Goal: Transaction & Acquisition: Subscribe to service/newsletter

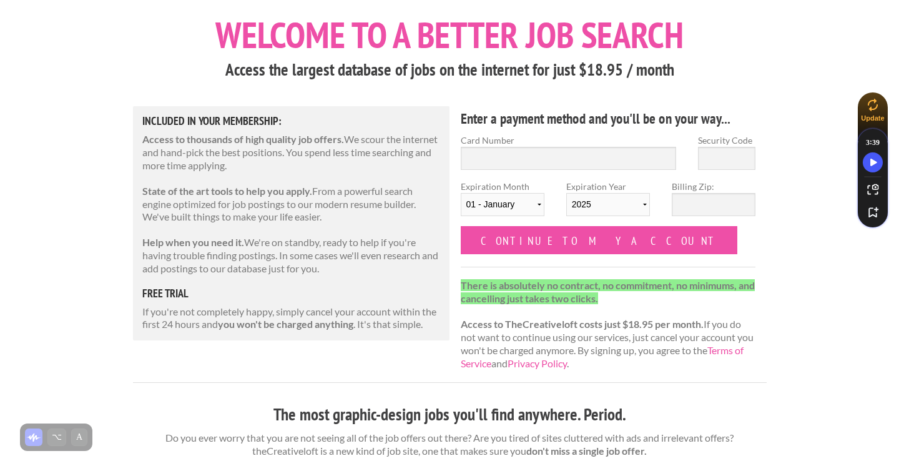
scroll to position [67, 0]
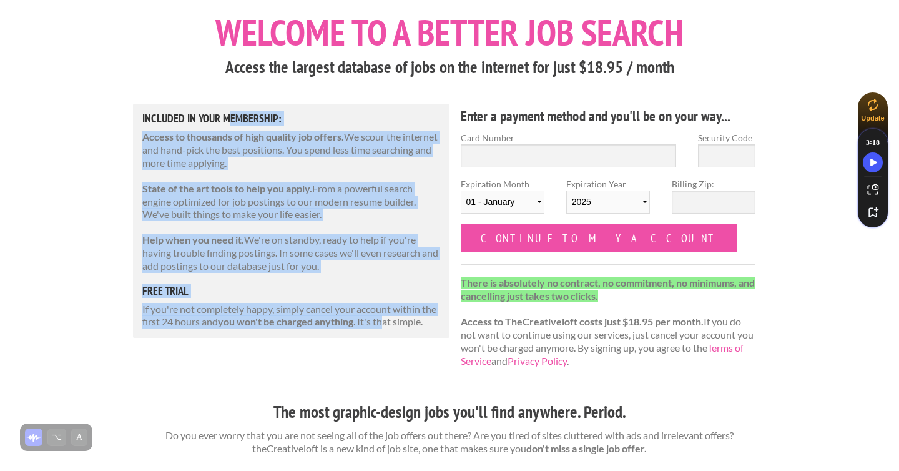
drag, startPoint x: 229, startPoint y: 124, endPoint x: 382, endPoint y: 326, distance: 253.5
click at [382, 326] on div "Included in Your Membership: Access to thousands of high quality job offers. We…" at bounding box center [291, 221] width 317 height 234
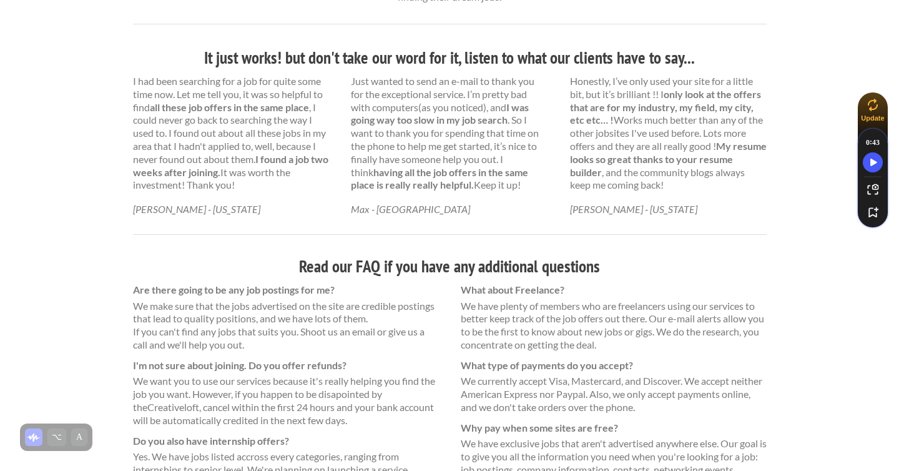
scroll to position [646, 0]
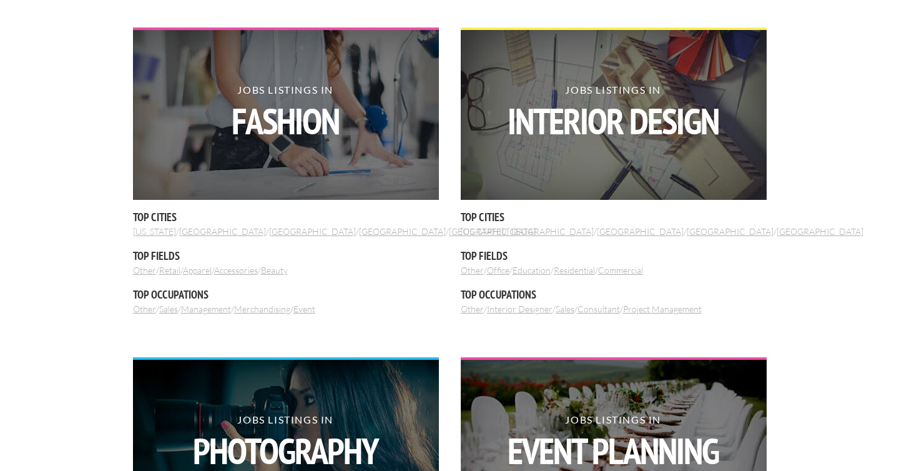
scroll to position [558, 0]
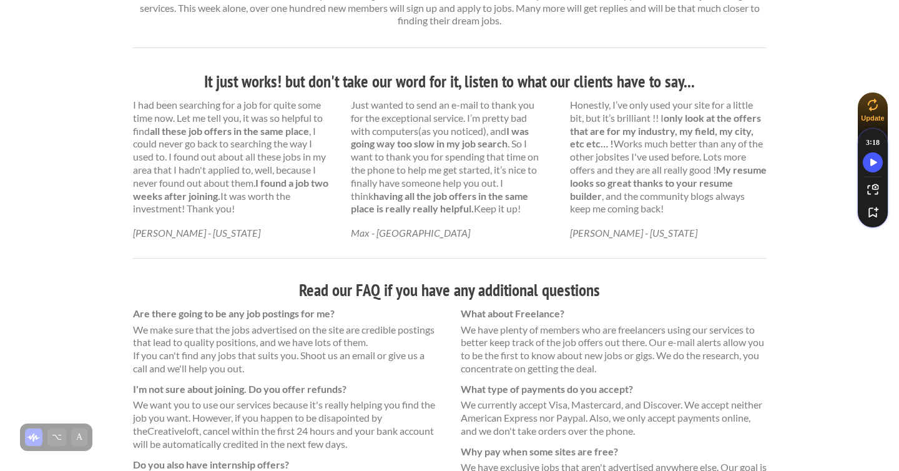
scroll to position [830, 0]
